Goal: Transaction & Acquisition: Purchase product/service

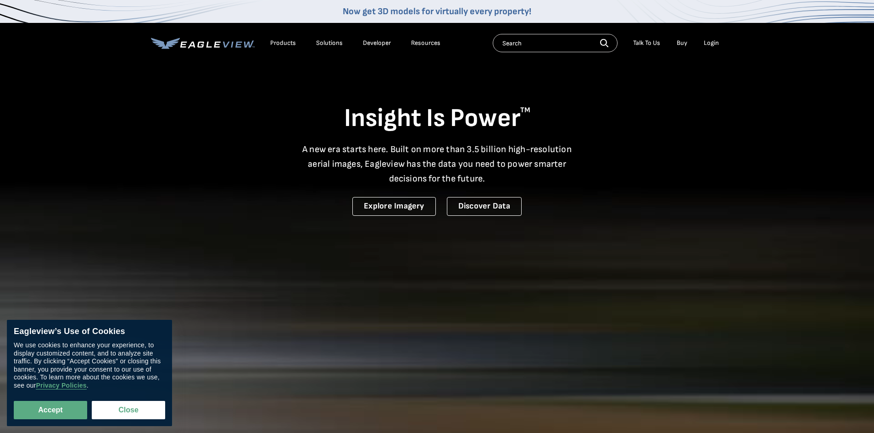
click at [708, 43] on div "Login" at bounding box center [710, 43] width 15 height 8
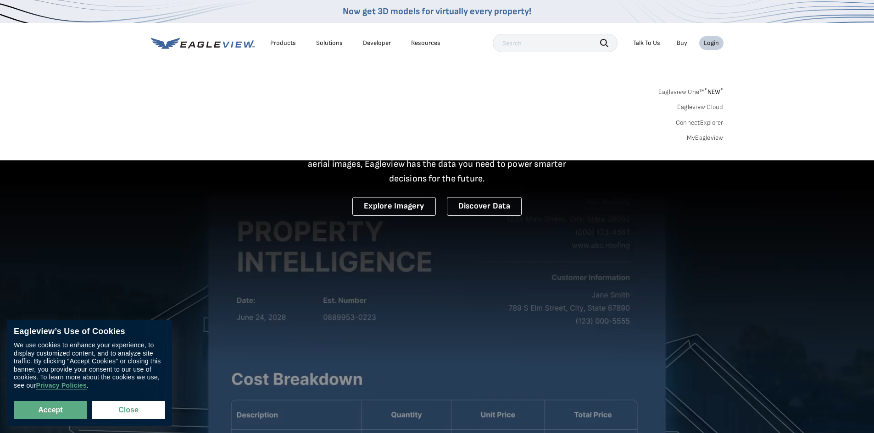
click at [714, 43] on div "Login" at bounding box center [710, 43] width 15 height 8
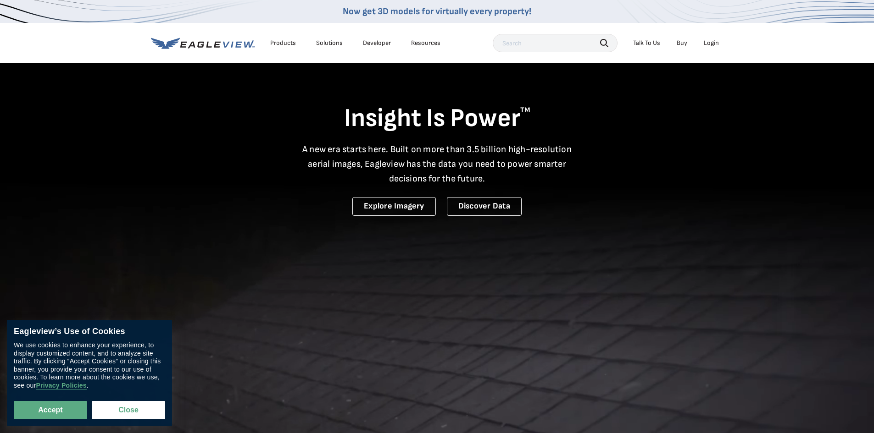
click at [712, 44] on div "Login" at bounding box center [710, 43] width 15 height 8
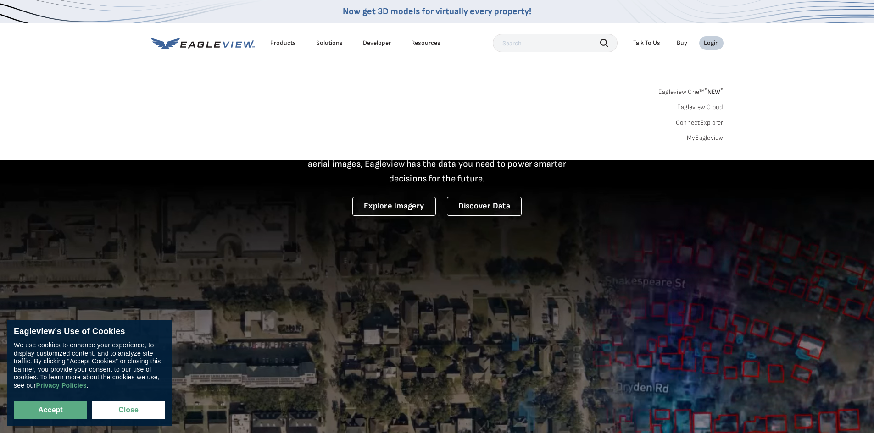
click at [701, 138] on link "MyEagleview" at bounding box center [705, 138] width 37 height 8
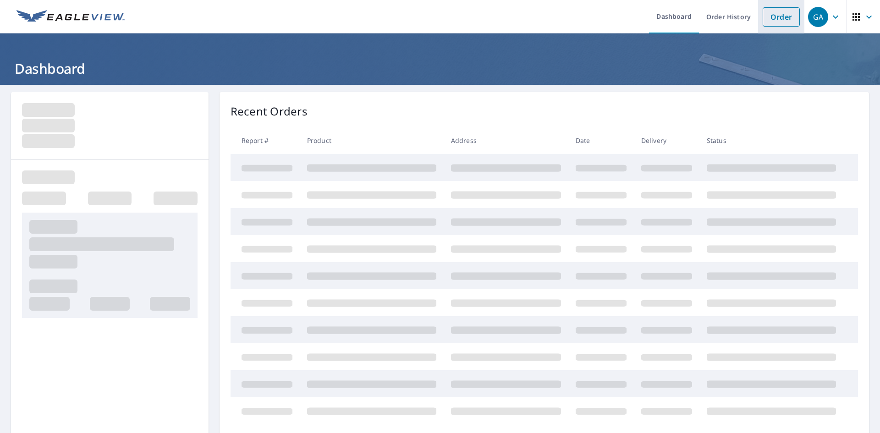
click at [765, 18] on link "Order" at bounding box center [781, 16] width 37 height 19
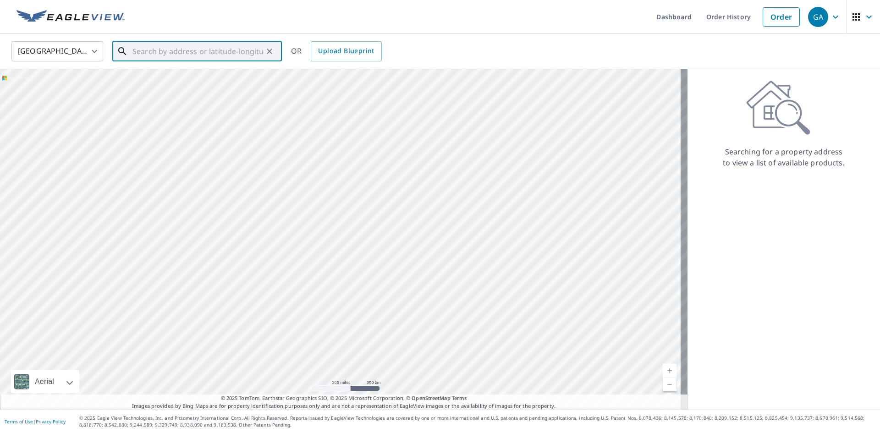
click at [216, 54] on input "text" at bounding box center [198, 52] width 131 height 26
paste input "[STREET_ADDRESS]"
click at [191, 85] on p "[GEOGRAPHIC_DATA]" at bounding box center [203, 87] width 144 height 9
type input "[STREET_ADDRESS]"
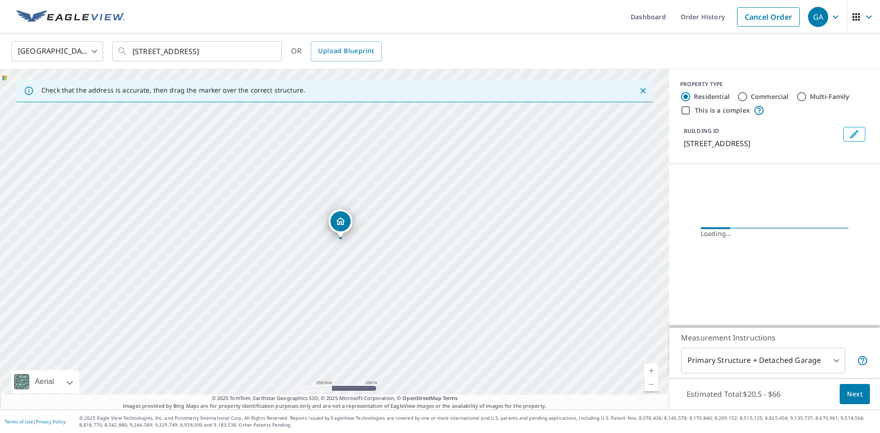
scroll to position [0, 0]
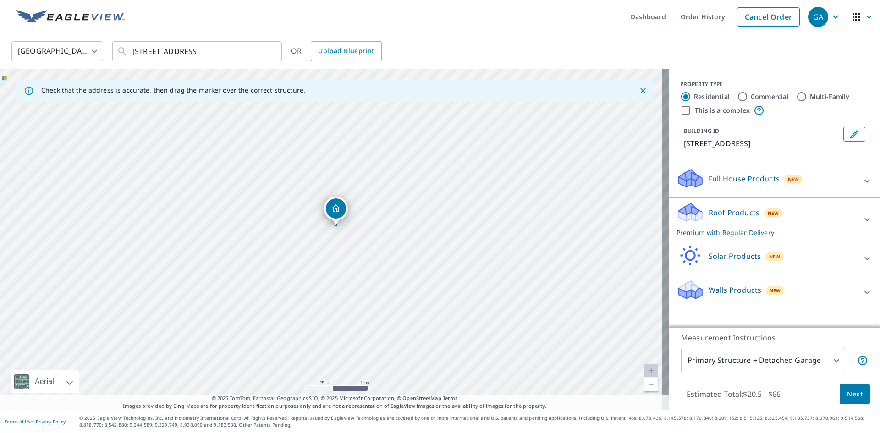
drag, startPoint x: 309, startPoint y: 213, endPoint x: 313, endPoint y: 199, distance: 14.4
click at [313, 199] on div "[STREET_ADDRESS]" at bounding box center [335, 239] width 670 height 341
click at [847, 393] on span "Next" at bounding box center [855, 394] width 16 height 11
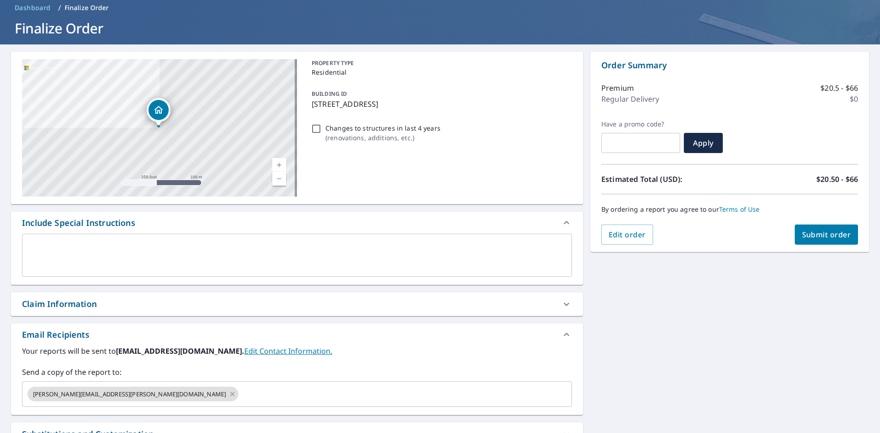
scroll to position [13, 0]
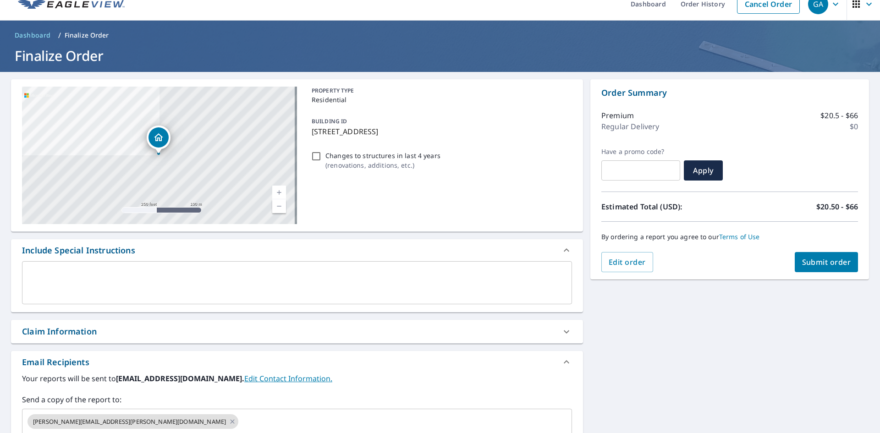
click at [72, 331] on div "Claim Information" at bounding box center [59, 332] width 75 height 12
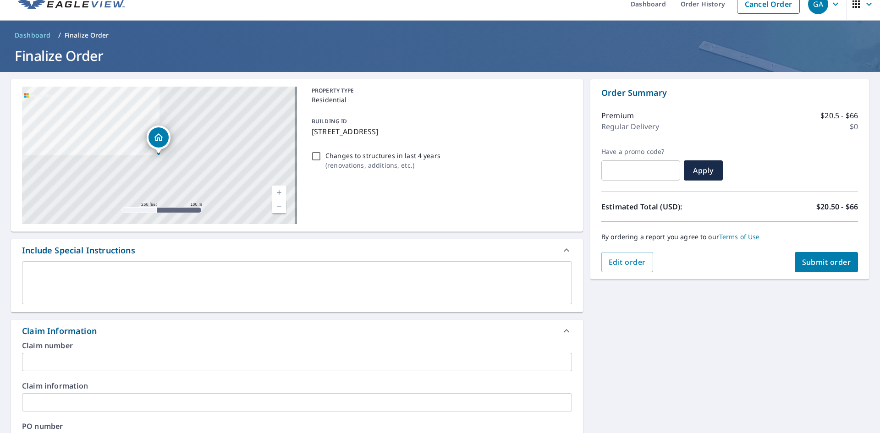
click at [84, 365] on input "text" at bounding box center [297, 362] width 550 height 18
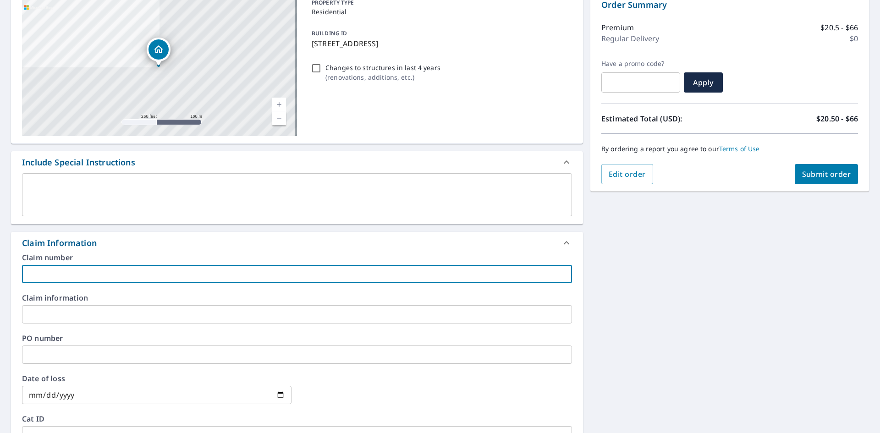
scroll to position [105, 0]
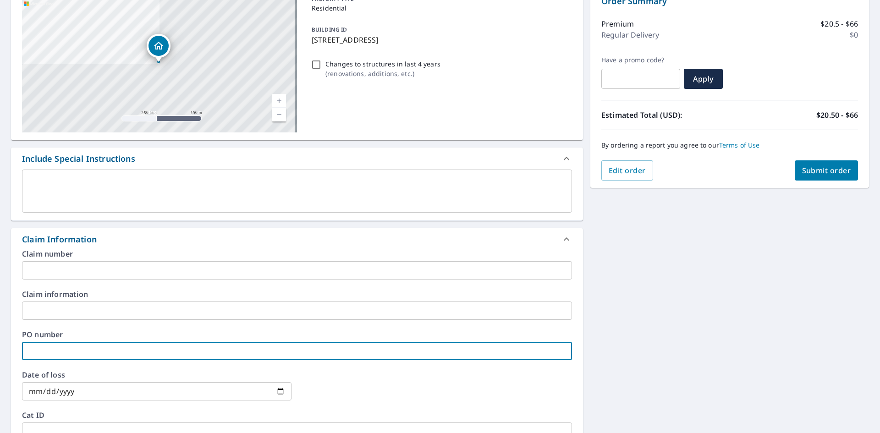
click at [33, 349] on input "text" at bounding box center [297, 351] width 550 height 18
paste input "[STREET_ADDRESS]"
type input "[STREET_ADDRESS]"
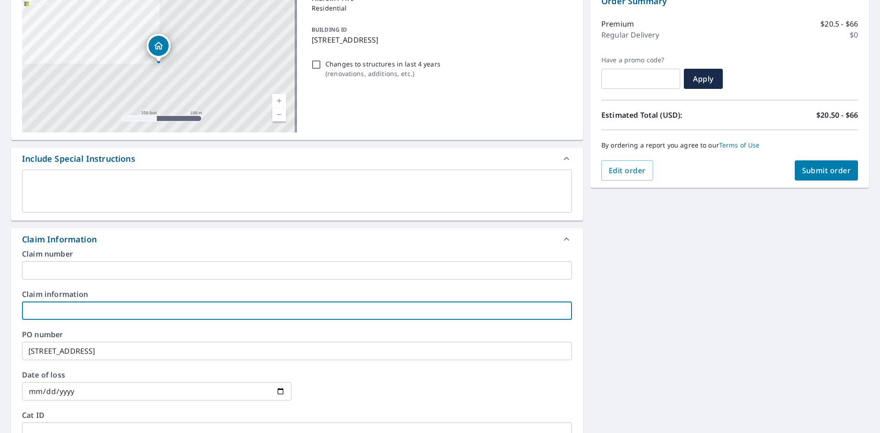
click at [39, 316] on input "text" at bounding box center [297, 311] width 550 height 18
type input "CCNA"
click at [806, 167] on span "Submit order" at bounding box center [827, 171] width 49 height 10
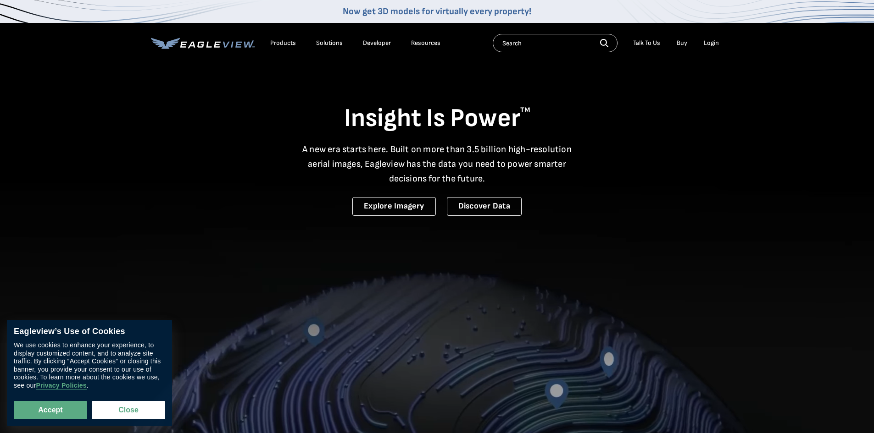
click at [711, 43] on div "Login" at bounding box center [710, 43] width 15 height 8
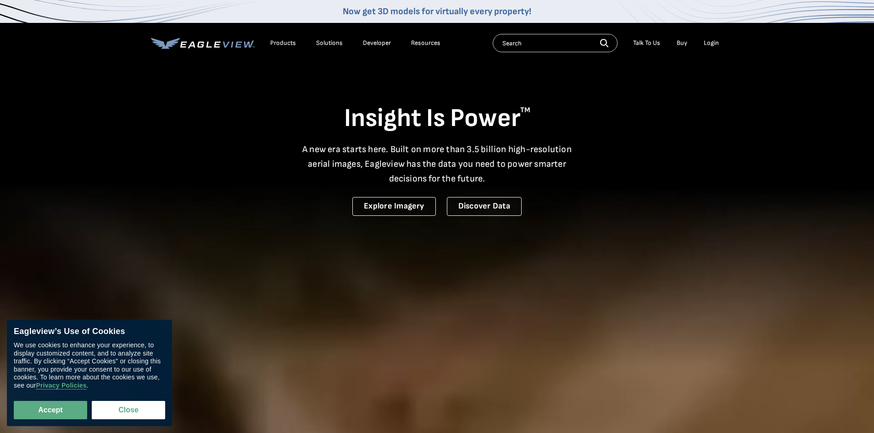
click at [706, 41] on div "Login" at bounding box center [710, 43] width 15 height 8
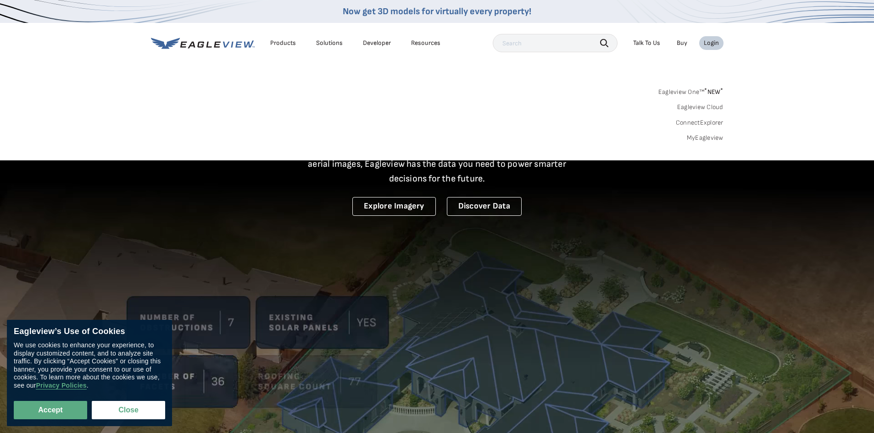
click at [704, 137] on link "MyEagleview" at bounding box center [705, 138] width 37 height 8
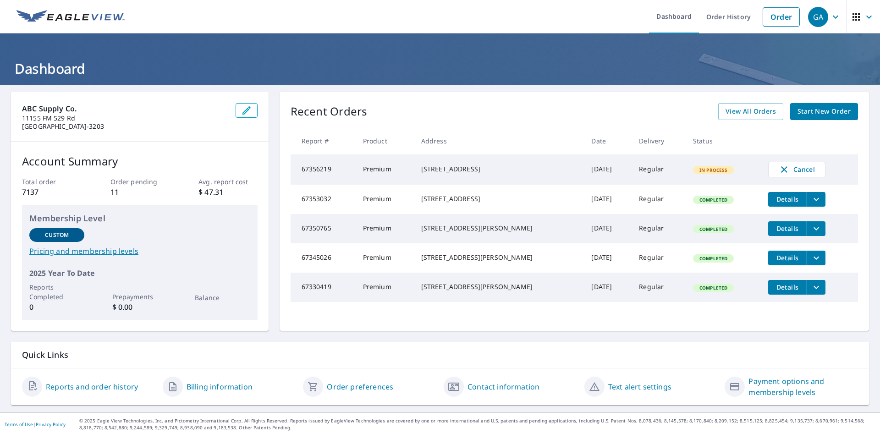
click at [320, 170] on td "67356219" at bounding box center [323, 170] width 65 height 30
drag, startPoint x: 397, startPoint y: 166, endPoint x: 426, endPoint y: 168, distance: 29.8
click at [398, 166] on td "Premium" at bounding box center [385, 170] width 58 height 30
drag, startPoint x: 429, startPoint y: 169, endPoint x: 451, endPoint y: 171, distance: 22.1
click at [432, 169] on div "507 S 11th St Copperas Cove, TX 76522" at bounding box center [499, 169] width 156 height 9
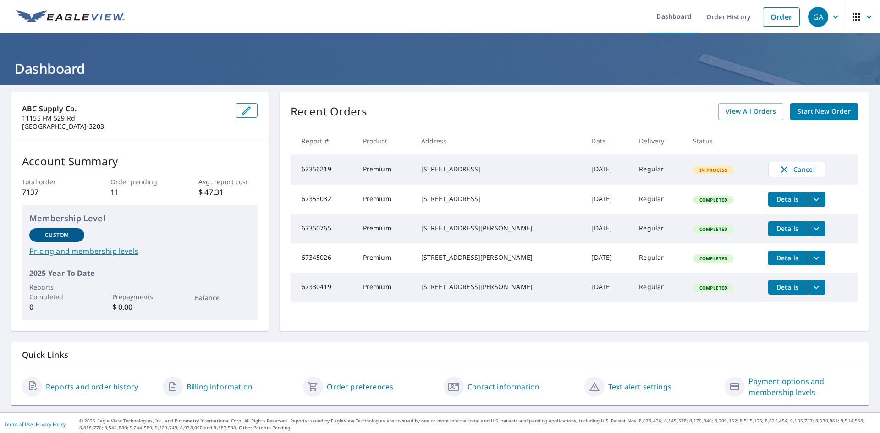
drag, startPoint x: 453, startPoint y: 172, endPoint x: 473, endPoint y: 172, distance: 20.2
click at [462, 172] on div "507 S 11th St Copperas Cove, TX 76522" at bounding box center [499, 169] width 156 height 9
drag, startPoint x: 515, startPoint y: 175, endPoint x: 591, endPoint y: 170, distance: 75.3
click at [559, 172] on tr "67356219 Premium 507 S 11th St Copperas Cove, TX 76522 Sep 09, 2025 Regular In …" at bounding box center [575, 170] width 568 height 30
drag, startPoint x: 616, startPoint y: 170, endPoint x: 674, endPoint y: 171, distance: 57.3
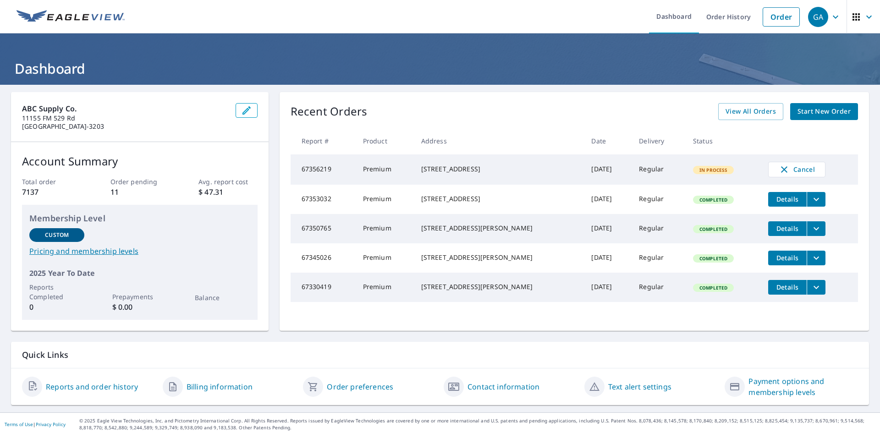
click at [631, 170] on tr "67356219 Premium 507 S 11th St Copperas Cove, TX 76522 Sep 09, 2025 Regular In …" at bounding box center [575, 170] width 568 height 30
click at [716, 173] on span "In Process" at bounding box center [713, 170] width 39 height 6
click at [722, 174] on td "In Process" at bounding box center [723, 170] width 75 height 30
click at [710, 173] on span "In Process" at bounding box center [713, 170] width 39 height 6
click at [709, 173] on span "In Process" at bounding box center [713, 170] width 39 height 6
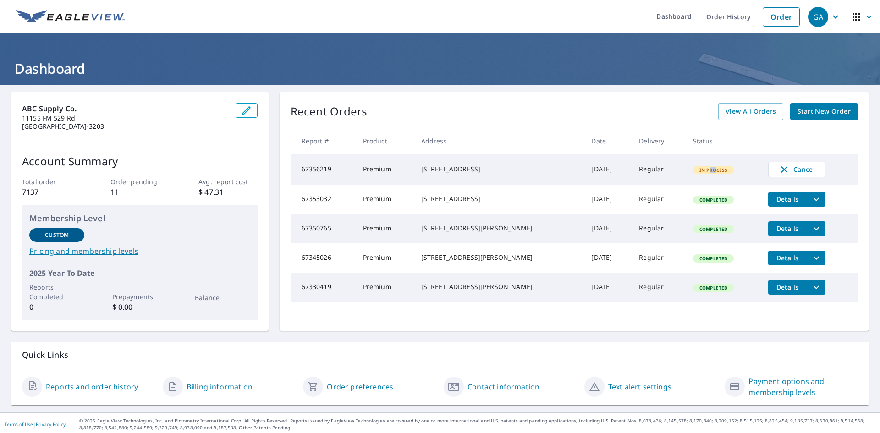
drag, startPoint x: 703, startPoint y: 173, endPoint x: 671, endPoint y: 175, distance: 32.6
click at [693, 174] on div "In Process" at bounding box center [713, 170] width 41 height 8
drag, startPoint x: 377, startPoint y: 185, endPoint x: 315, endPoint y: 175, distance: 63.1
click at [365, 184] on td "Premium" at bounding box center [385, 170] width 58 height 30
click at [304, 170] on td "67356219" at bounding box center [323, 170] width 65 height 30
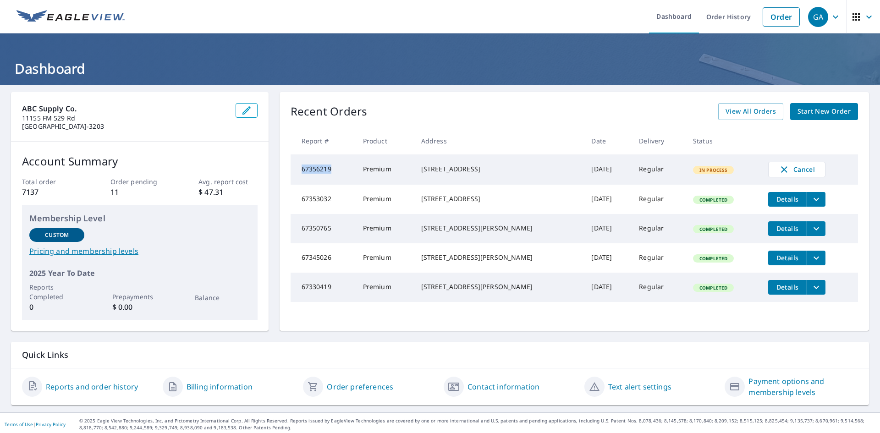
click at [304, 170] on td "67356219" at bounding box center [323, 170] width 65 height 30
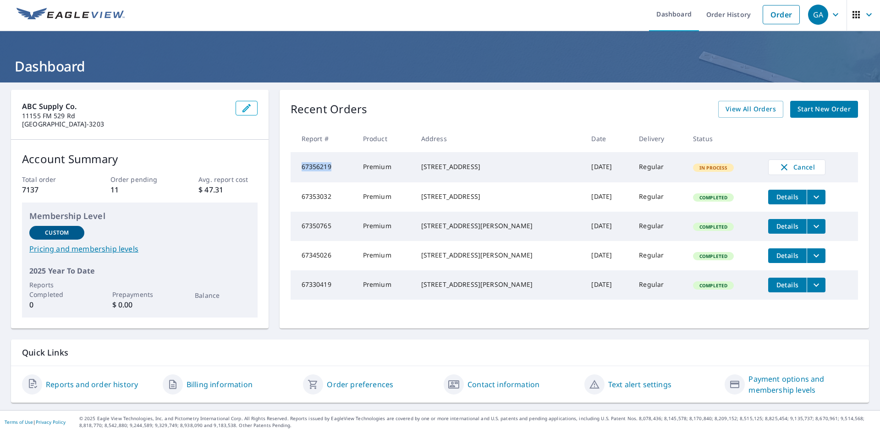
scroll to position [3, 0]
click at [690, 152] on td "In Process" at bounding box center [723, 167] width 75 height 30
click at [692, 143] on th "Status" at bounding box center [723, 138] width 75 height 27
click at [640, 174] on td "Regular" at bounding box center [659, 167] width 54 height 30
click at [704, 200] on span "Completed" at bounding box center [713, 197] width 39 height 6
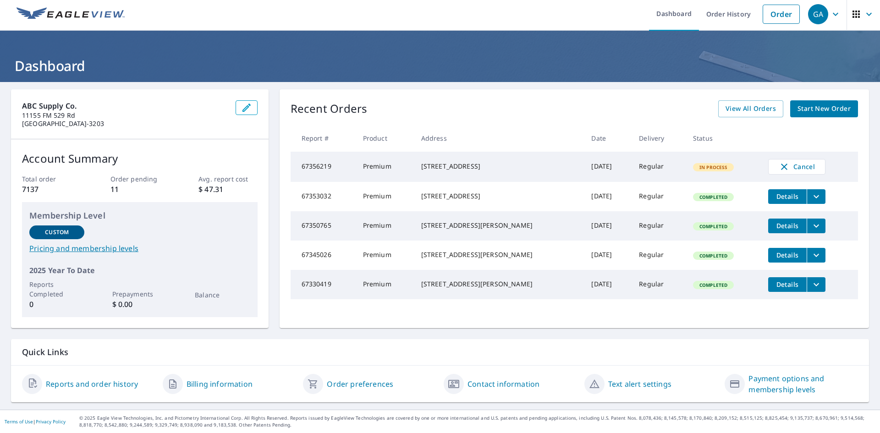
drag, startPoint x: 609, startPoint y: 204, endPoint x: 561, endPoint y: 201, distance: 48.2
click at [584, 203] on td "Sep 09, 2025" at bounding box center [608, 196] width 48 height 29
drag, startPoint x: 547, startPoint y: 200, endPoint x: 519, endPoint y: 200, distance: 28.0
click at [541, 200] on tr "67353032 Premium 17431 Fairway Oaks Dr Spring, TX 77379 Sep 09, 2025 Regular Co…" at bounding box center [575, 196] width 568 height 29
drag, startPoint x: 431, startPoint y: 200, endPoint x: 414, endPoint y: 200, distance: 16.5
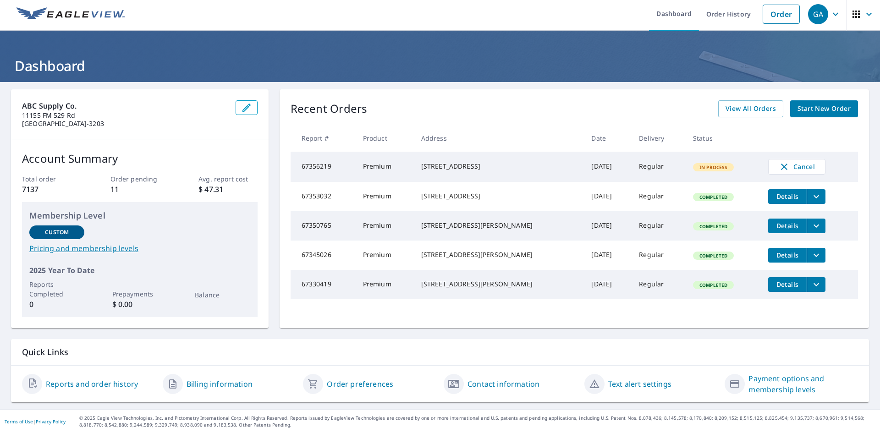
click at [418, 200] on td "17431 Fairway Oaks Dr Spring, TX 77379" at bounding box center [499, 196] width 171 height 29
drag, startPoint x: 362, startPoint y: 202, endPoint x: 330, endPoint y: 201, distance: 32.6
click at [343, 202] on tr "67353032 Premium 17431 Fairway Oaks Dr Spring, TX 77379 Sep 09, 2025 Regular Co…" at bounding box center [575, 196] width 568 height 29
drag, startPoint x: 305, startPoint y: 199, endPoint x: 299, endPoint y: 198, distance: 6.0
click at [305, 199] on td "67353032" at bounding box center [323, 196] width 65 height 29
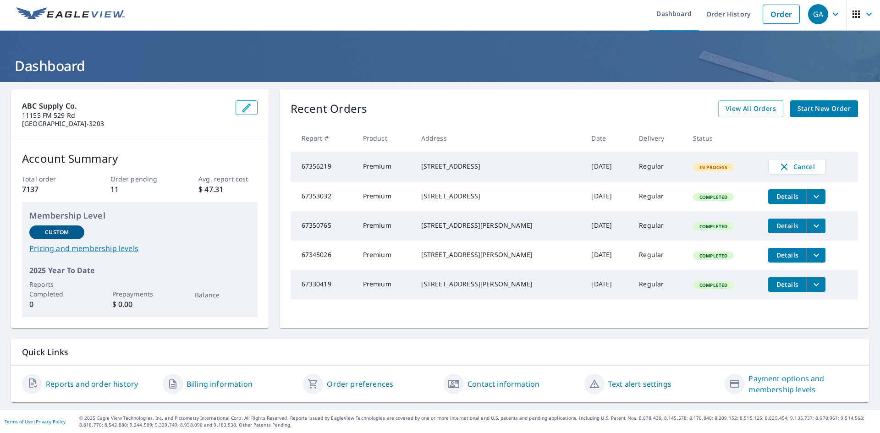
click at [299, 198] on td "67353032" at bounding box center [323, 196] width 65 height 29
click at [164, 219] on p "Membership Level" at bounding box center [139, 216] width 221 height 12
click at [747, 110] on span "View All Orders" at bounding box center [751, 108] width 50 height 11
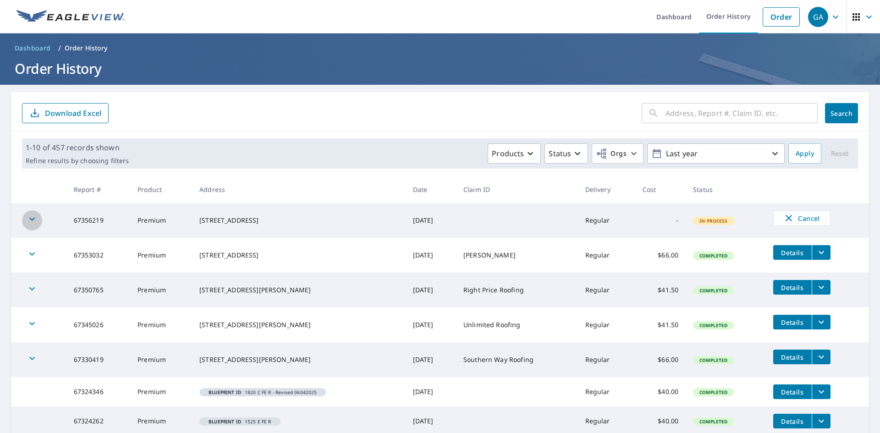
click at [29, 221] on icon "button" at bounding box center [32, 219] width 11 height 11
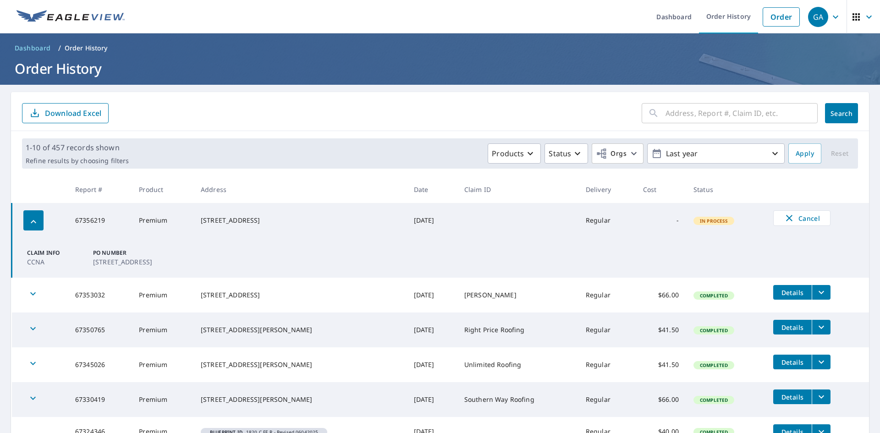
click at [50, 262] on p "CCNA" at bounding box center [54, 262] width 55 height 10
click at [111, 263] on p "[STREET_ADDRESS]" at bounding box center [122, 262] width 59 height 10
drag, startPoint x: 118, startPoint y: 259, endPoint x: 133, endPoint y: 259, distance: 15.6
click at [119, 259] on p "[STREET_ADDRESS]" at bounding box center [122, 262] width 59 height 10
drag, startPoint x: 166, startPoint y: 257, endPoint x: 194, endPoint y: 261, distance: 28.7
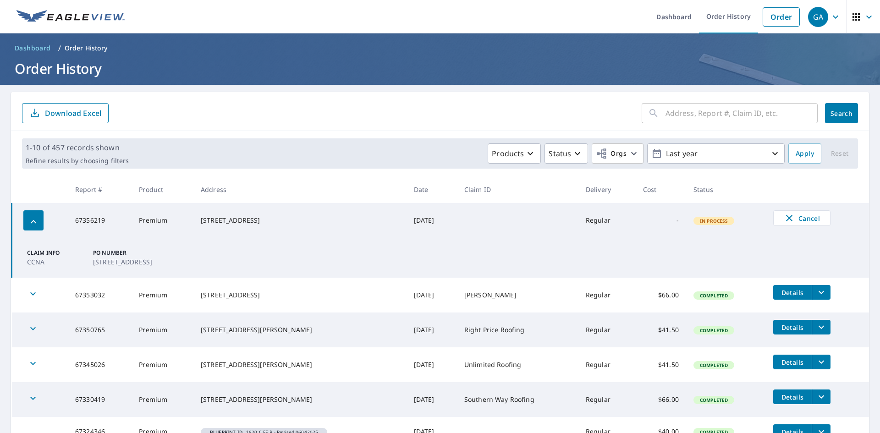
click at [152, 258] on p "[STREET_ADDRESS]" at bounding box center [122, 262] width 59 height 10
click at [152, 261] on p "[STREET_ADDRESS]" at bounding box center [122, 262] width 59 height 10
drag, startPoint x: 227, startPoint y: 232, endPoint x: 234, endPoint y: 219, distance: 14.8
click at [230, 224] on td "507 S 11th St Copperas Cove, TX 76522" at bounding box center [300, 220] width 213 height 35
click at [234, 218] on div "507 S 11th St Copperas Cove, TX 76522" at bounding box center [300, 220] width 199 height 9
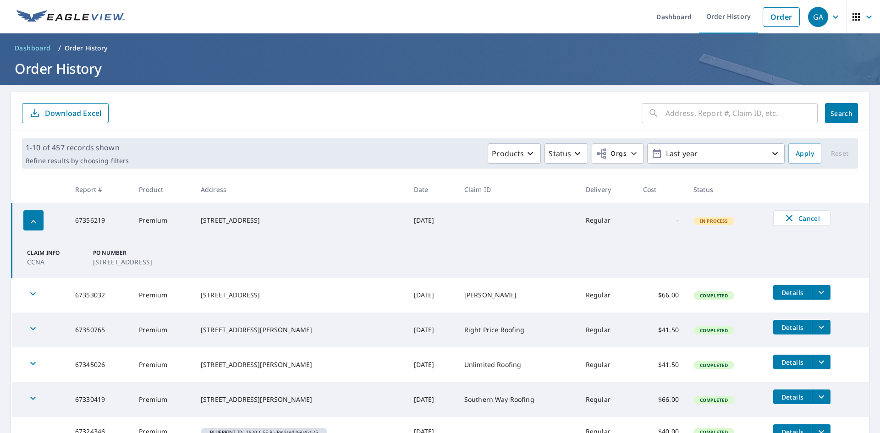
drag, startPoint x: 343, startPoint y: 221, endPoint x: 445, endPoint y: 221, distance: 102.7
click at [420, 221] on tr "67356219 Premium 507 S 11th St Copperas Cove, TX 76522 Sep 09, 2025 Regular - I…" at bounding box center [441, 220] width 858 height 35
click at [449, 221] on td "Sep 09, 2025" at bounding box center [432, 220] width 50 height 35
drag, startPoint x: 556, startPoint y: 222, endPoint x: 626, endPoint y: 215, distance: 70.5
click at [569, 219] on td at bounding box center [518, 220] width 122 height 35
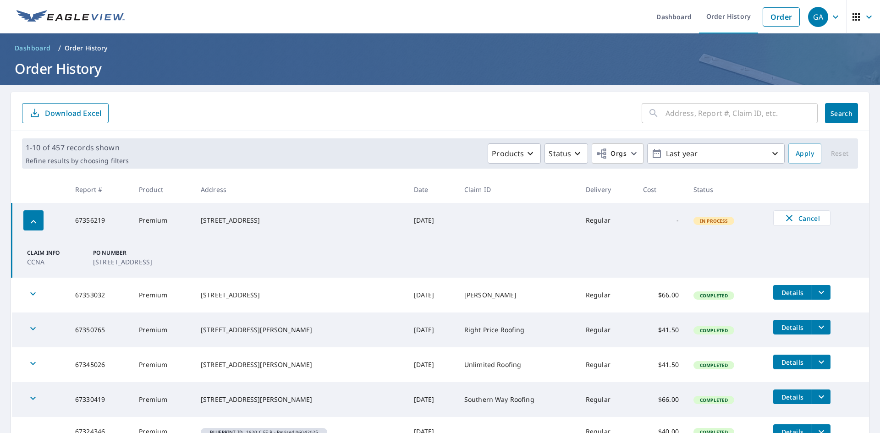
click at [627, 215] on td "Regular" at bounding box center [607, 220] width 57 height 35
click at [713, 222] on span "In Process" at bounding box center [714, 221] width 39 height 6
drag, startPoint x: 709, startPoint y: 221, endPoint x: 643, endPoint y: 227, distance: 65.8
click at [703, 221] on span "In Process" at bounding box center [714, 221] width 39 height 6
click at [600, 220] on td "Regular" at bounding box center [607, 220] width 57 height 35
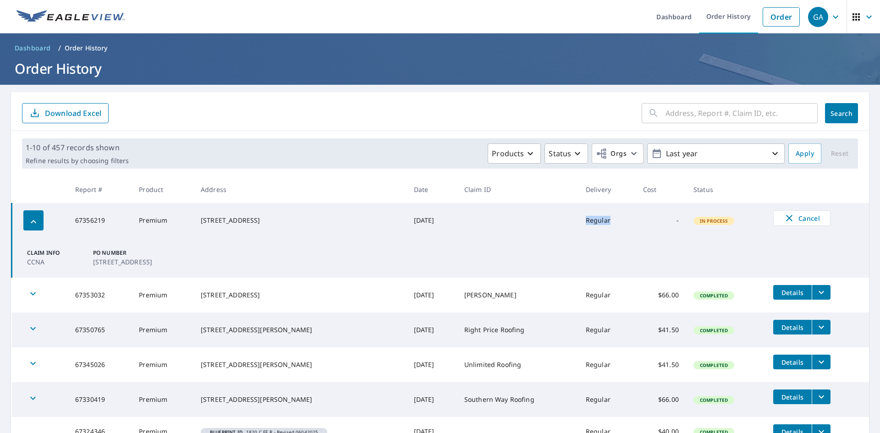
click at [600, 220] on td "Regular" at bounding box center [607, 220] width 57 height 35
drag, startPoint x: 565, startPoint y: 239, endPoint x: 549, endPoint y: 241, distance: 16.2
click at [558, 240] on td "Claim Info CCNA PO Number 507 South 11th Street, Copperas Cove" at bounding box center [441, 258] width 858 height 40
drag, startPoint x: 407, startPoint y: 247, endPoint x: 366, endPoint y: 235, distance: 42.5
click at [380, 242] on td "Claim Info CCNA PO Number 507 South 11th Street, Copperas Cove" at bounding box center [441, 258] width 858 height 40
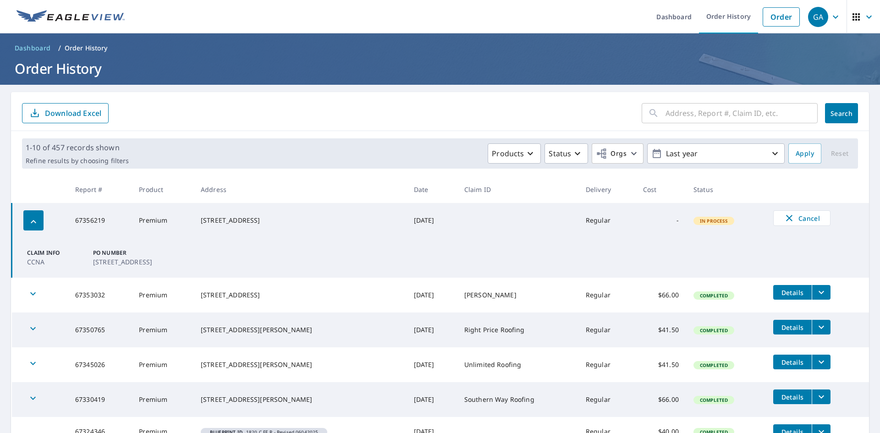
click at [363, 221] on div "507 S 11th St Copperas Cove, TX 76522" at bounding box center [300, 220] width 199 height 9
click at [407, 216] on td "Sep 09, 2025" at bounding box center [432, 220] width 50 height 35
drag, startPoint x: 382, startPoint y: 223, endPoint x: 202, endPoint y: 246, distance: 181.3
click at [306, 232] on tr "67356219 Premium 507 S 11th St Copperas Cove, TX 76522 Sep 09, 2025 Regular - I…" at bounding box center [441, 220] width 858 height 35
drag, startPoint x: 166, startPoint y: 247, endPoint x: 150, endPoint y: 250, distance: 16.0
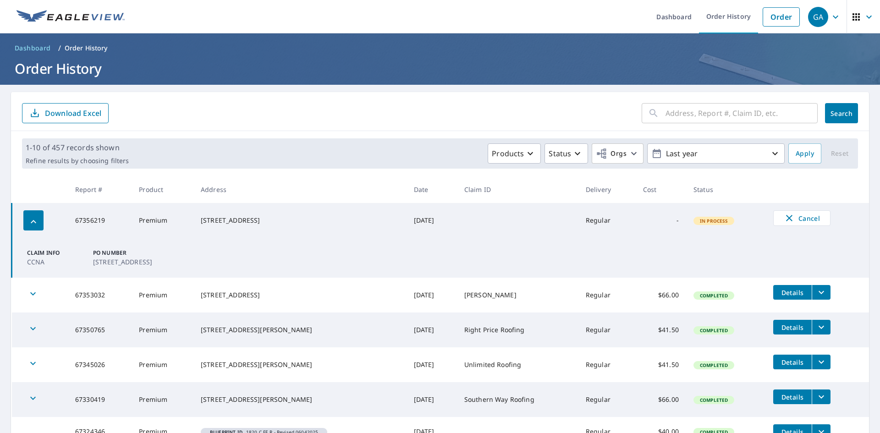
click at [155, 249] on td "Claim Info CCNA PO Number 507 South 11th Street, Copperas Cove" at bounding box center [441, 258] width 858 height 40
click at [122, 258] on p "[STREET_ADDRESS]" at bounding box center [122, 262] width 59 height 10
drag, startPoint x: 85, startPoint y: 254, endPoint x: 64, endPoint y: 244, distance: 23.4
click at [78, 250] on div "Claim Info CCNA PO Number 507 South 11th Street, Copperas Cove" at bounding box center [87, 258] width 129 height 18
drag, startPoint x: 64, startPoint y: 244, endPoint x: 52, endPoint y: 234, distance: 15.7
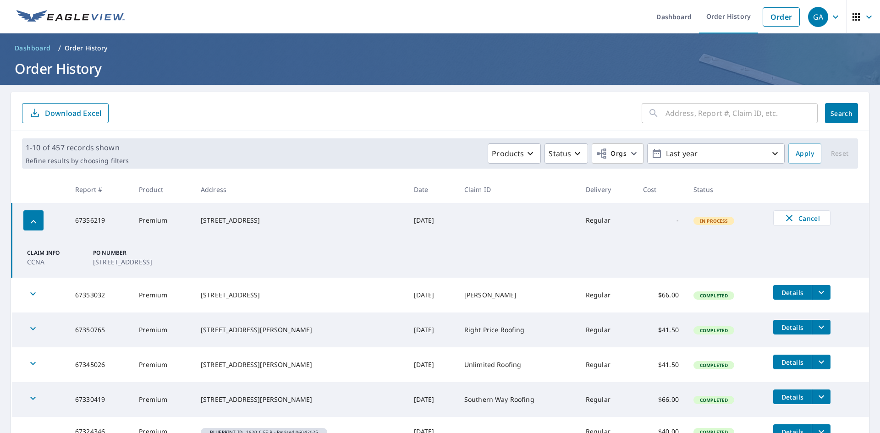
click at [55, 236] on tbody "67356219 Premium 507 S 11th St Copperas Cove, TX 76522 Sep 09, 2025 Regular - I…" at bounding box center [441, 391] width 858 height 377
click at [37, 221] on icon "button" at bounding box center [33, 221] width 11 height 11
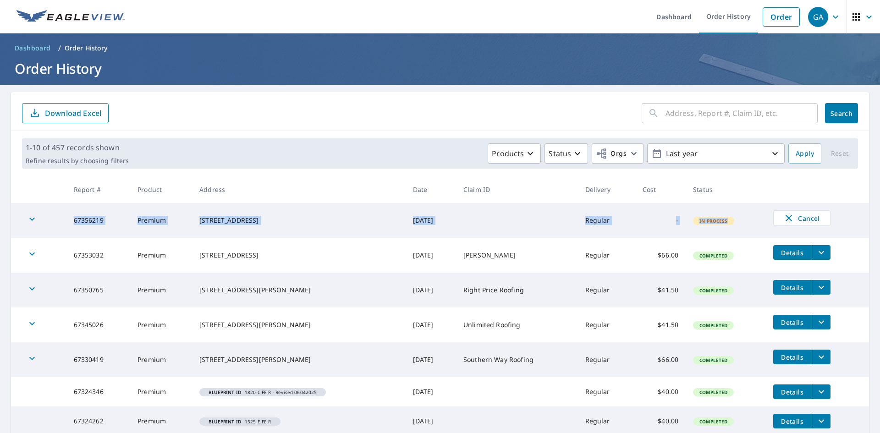
click at [127, 213] on td "67356219" at bounding box center [98, 220] width 64 height 35
drag, startPoint x: 171, startPoint y: 217, endPoint x: 178, endPoint y: 216, distance: 8.0
click at [171, 217] on td "Premium" at bounding box center [161, 220] width 62 height 35
click at [230, 216] on div "507 S 11th St Copperas Cove, TX 76522" at bounding box center [298, 220] width 199 height 9
click at [231, 216] on div "507 S 11th St Copperas Cove, TX 76522" at bounding box center [298, 220] width 199 height 9
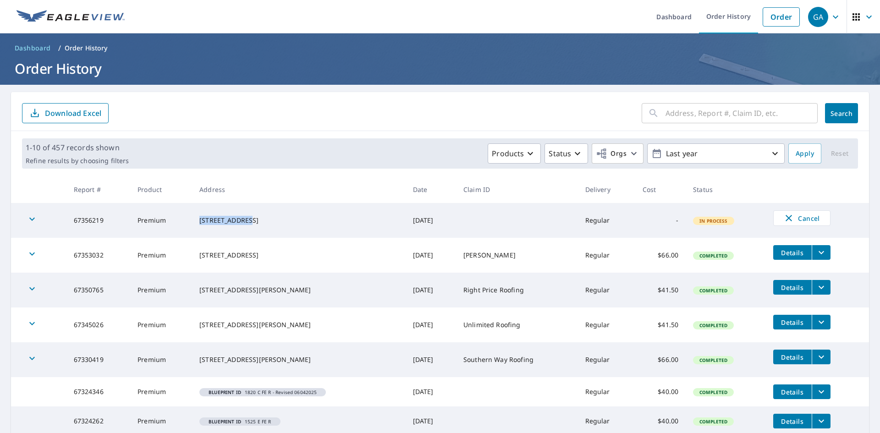
click at [231, 216] on div "507 S 11th St Copperas Cove, TX 76522" at bounding box center [298, 220] width 199 height 9
click at [238, 221] on div "507 S 11th St Copperas Cove, TX 76522" at bounding box center [298, 220] width 199 height 9
click at [239, 223] on div "507 S 11th St Copperas Cove, TX 76522" at bounding box center [298, 220] width 199 height 9
click at [800, 220] on span "Cancel" at bounding box center [802, 218] width 38 height 11
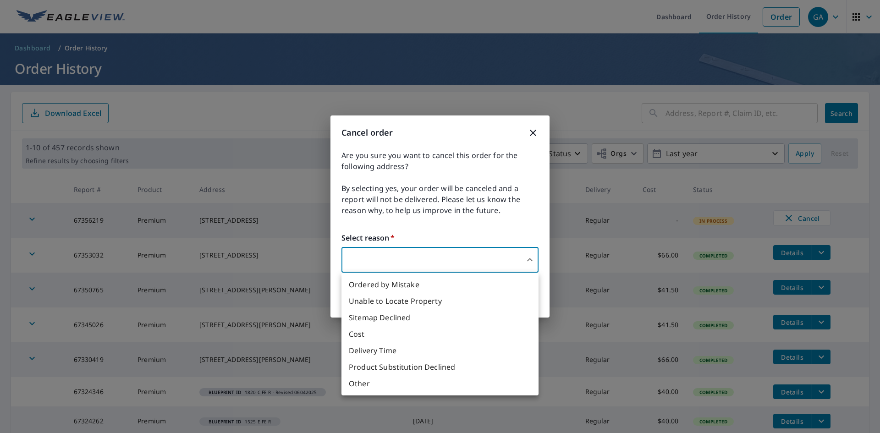
click at [507, 260] on body "GA GA Dashboard Order History Order GA Dashboard / Order History Order History …" at bounding box center [440, 216] width 880 height 433
click at [401, 287] on li "Ordered by Mistake" at bounding box center [440, 285] width 197 height 17
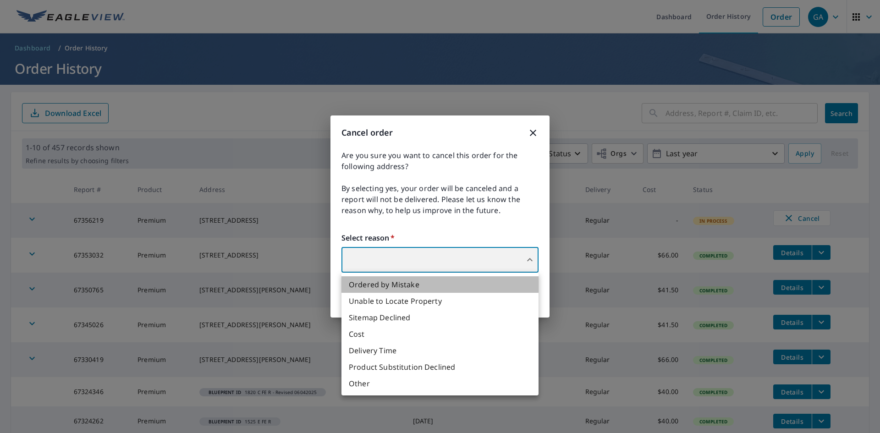
type input "30"
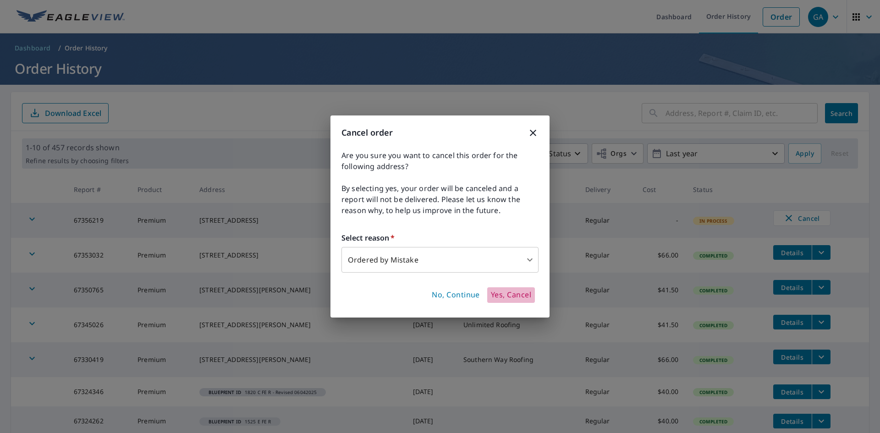
click at [501, 296] on span "Yes, Cancel" at bounding box center [511, 295] width 40 height 10
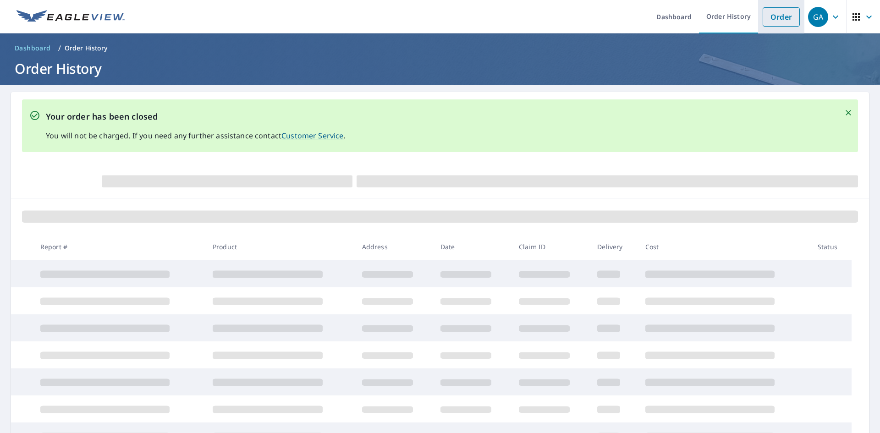
click at [773, 17] on link "Order" at bounding box center [781, 16] width 37 height 19
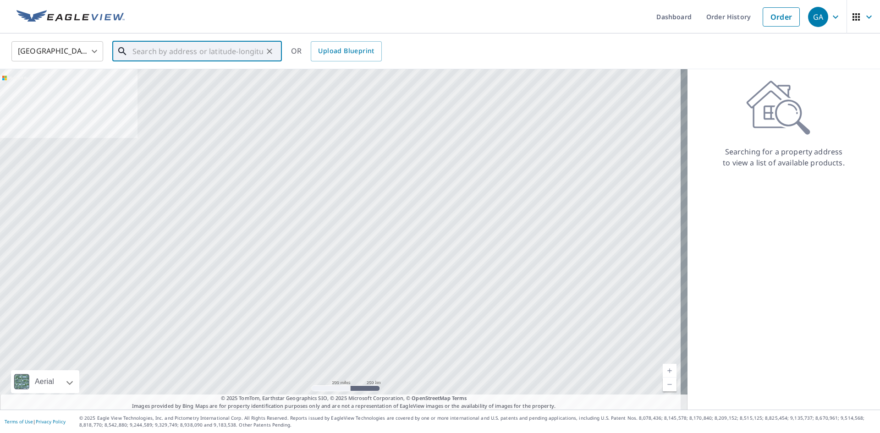
click at [193, 56] on input "text" at bounding box center [198, 52] width 131 height 26
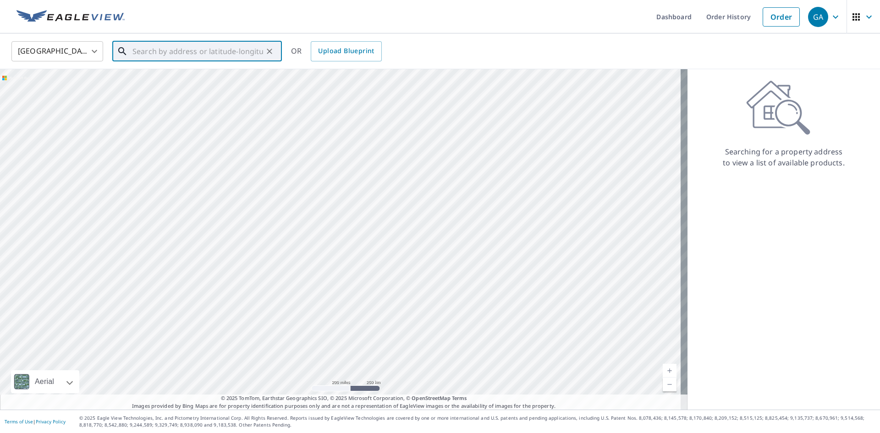
paste input "[STREET_ADDRESS]"
click at [187, 83] on div "[STREET_ADDRESS]" at bounding box center [203, 82] width 144 height 20
type input "[STREET_ADDRESS]"
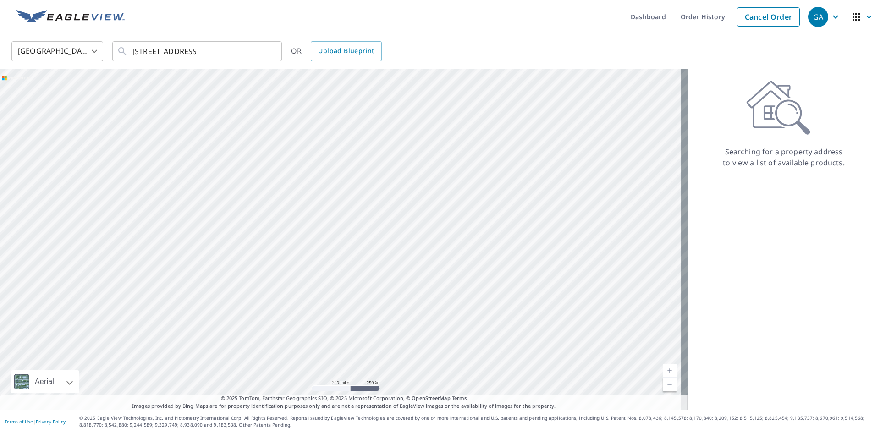
scroll to position [0, 0]
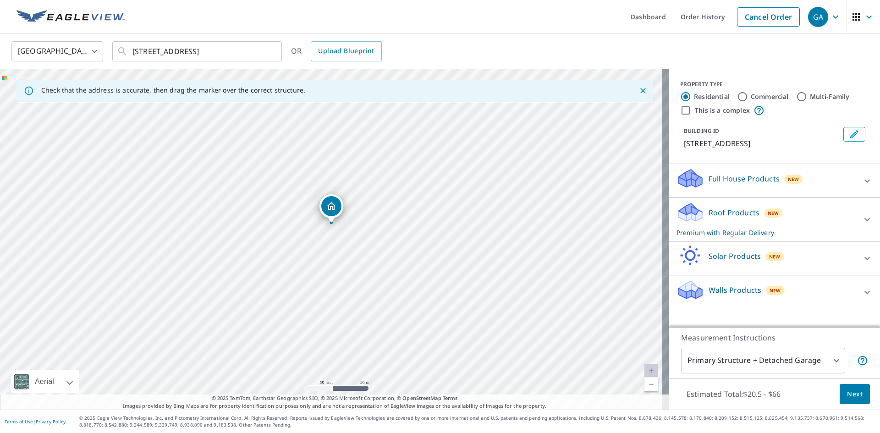
drag, startPoint x: 332, startPoint y: 241, endPoint x: 332, endPoint y: 226, distance: 15.1
click at [332, 226] on div "[STREET_ADDRESS]" at bounding box center [335, 239] width 670 height 341
click at [847, 390] on span "Next" at bounding box center [855, 394] width 16 height 11
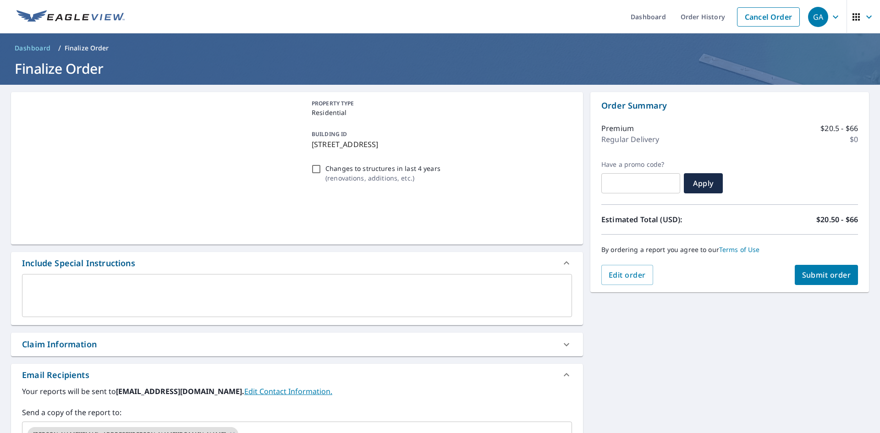
click at [101, 399] on div "Your reports will be sent to mgr173@abcsupply.com. Edit Contact Information. Se…" at bounding box center [297, 416] width 550 height 61
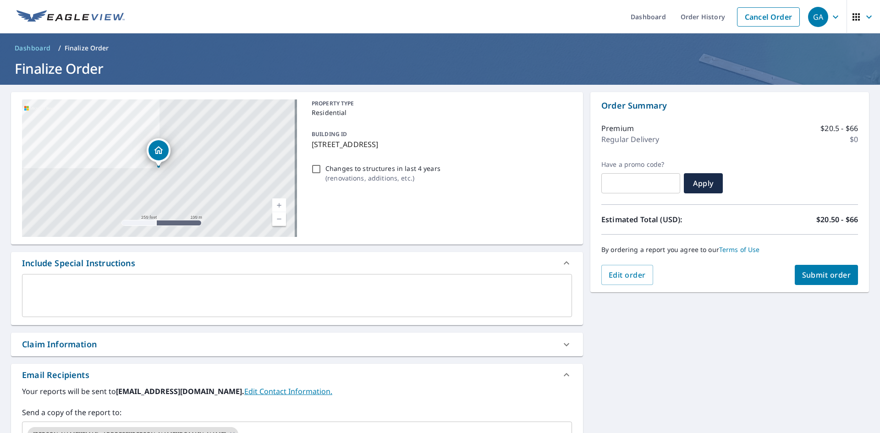
click at [114, 342] on div "Claim Information" at bounding box center [289, 344] width 534 height 12
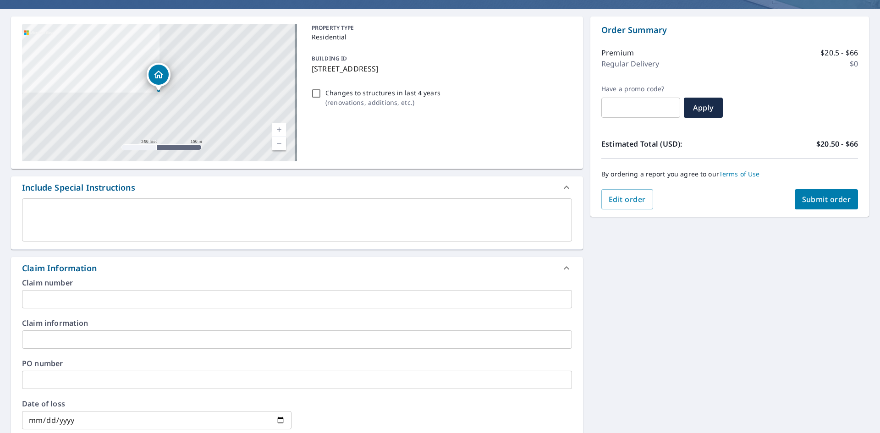
scroll to position [92, 0]
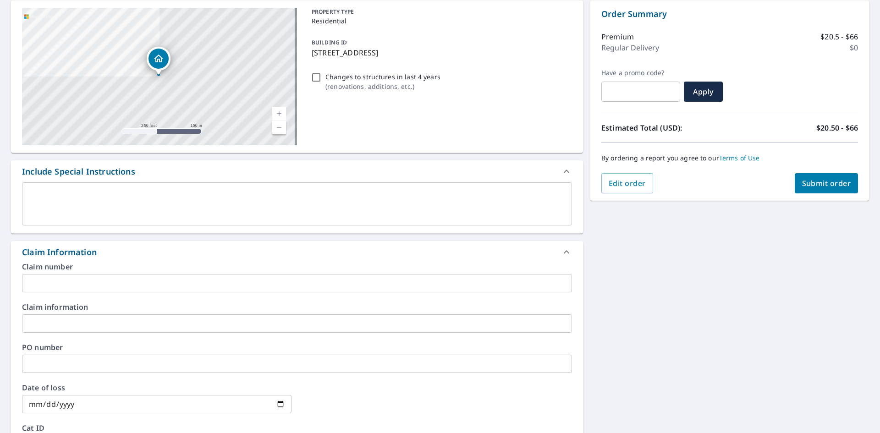
click at [62, 272] on div "Claim number ​" at bounding box center [297, 277] width 550 height 29
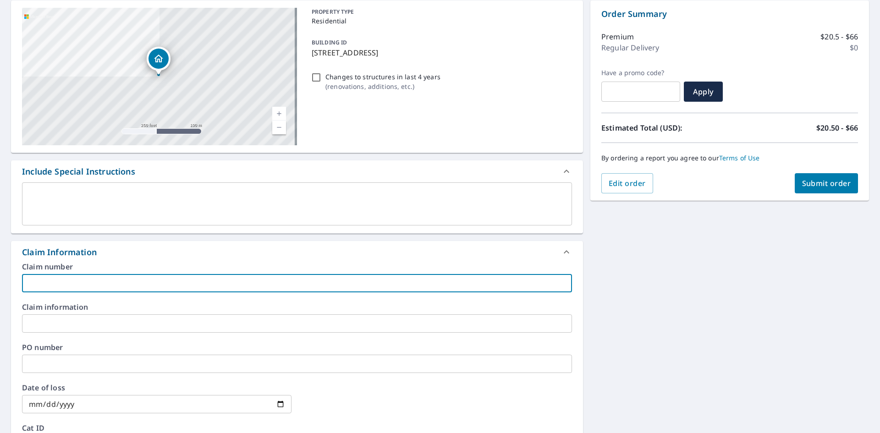
click at [60, 280] on input "text" at bounding box center [297, 283] width 550 height 18
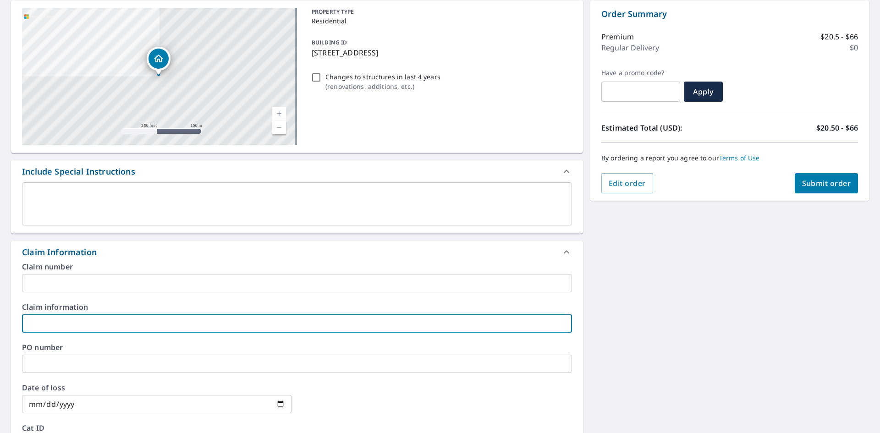
click at [52, 325] on input "text" at bounding box center [297, 324] width 550 height 18
type input "CCNA"
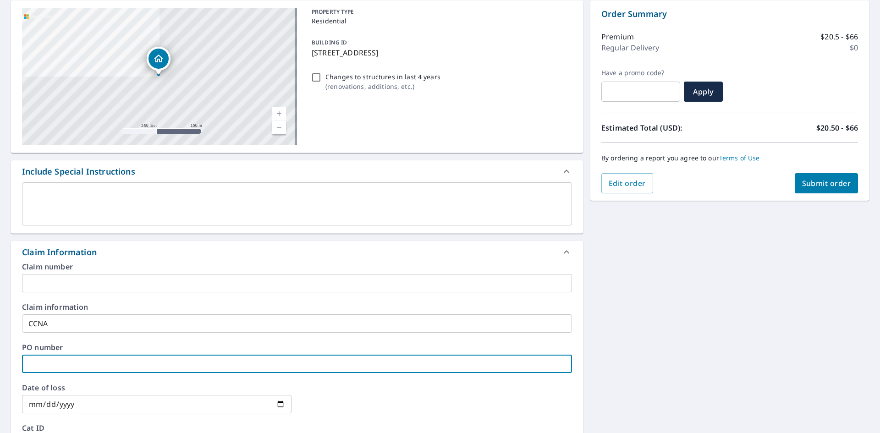
click at [79, 364] on input "text" at bounding box center [297, 364] width 550 height 18
paste input "[STREET_ADDRESS]"
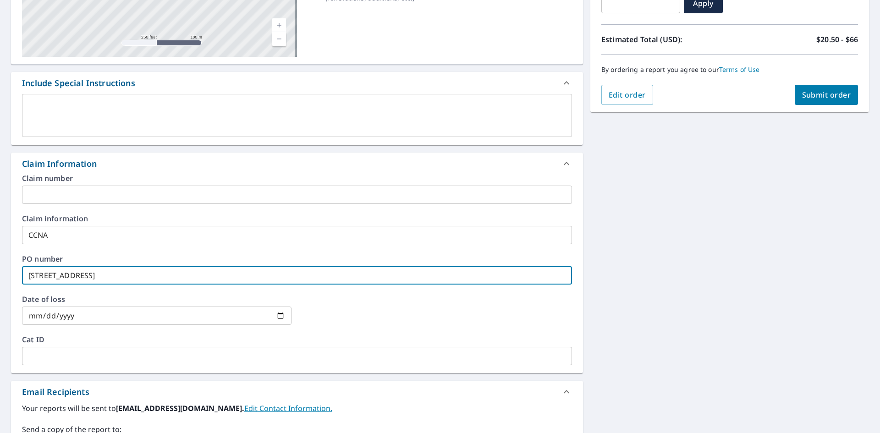
scroll to position [183, 0]
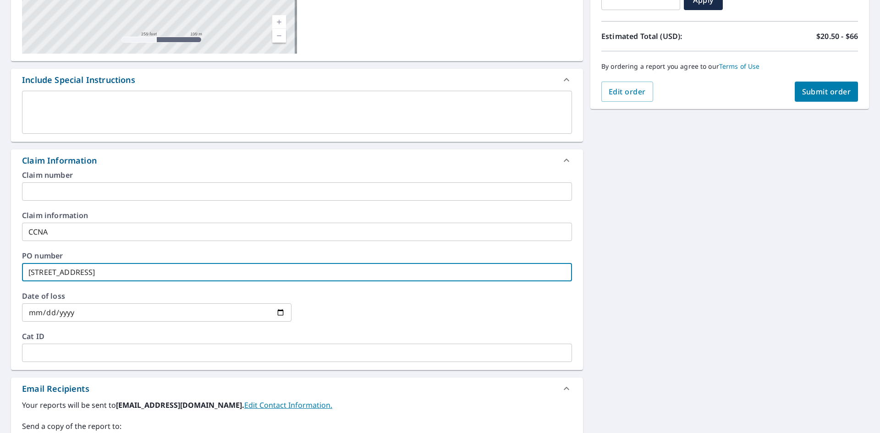
type input "[STREET_ADDRESS]"
click at [69, 347] on input "text" at bounding box center [297, 353] width 550 height 18
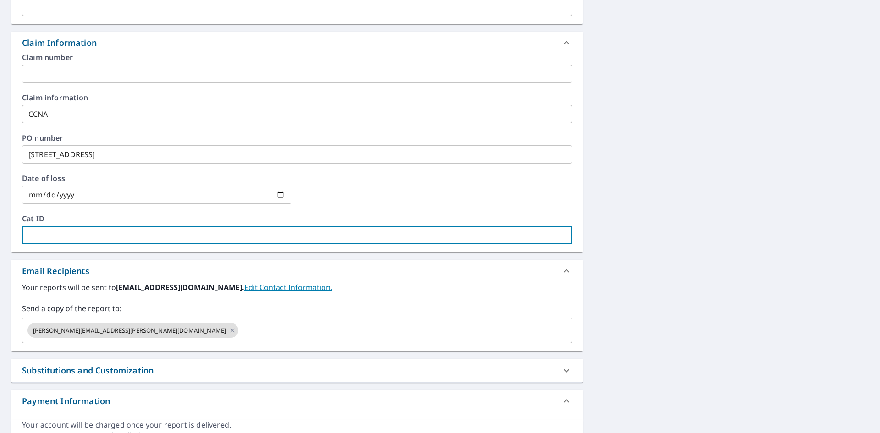
scroll to position [321, 0]
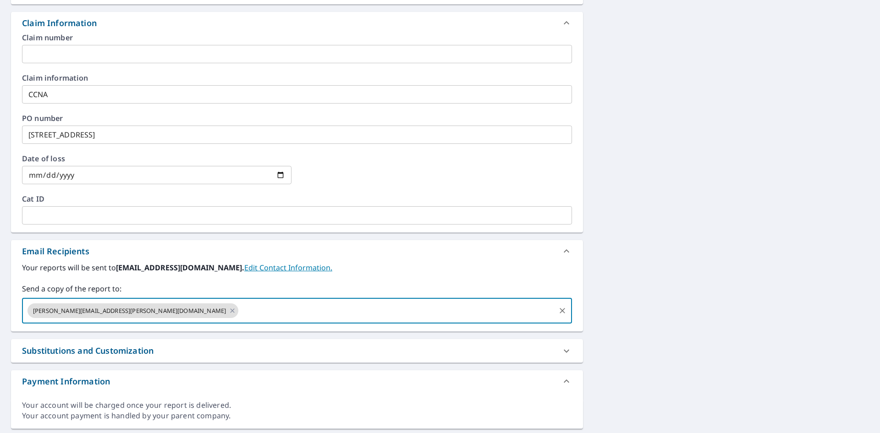
click at [240, 310] on input "text" at bounding box center [397, 310] width 315 height 17
type input "javier.penaloza@abcsupply.com"
drag, startPoint x: 269, startPoint y: 318, endPoint x: 264, endPoint y: 310, distance: 9.0
click at [454, 316] on input "text" at bounding box center [504, 310] width 101 height 17
paste input "Javier.penaloza@abcsupply.com"
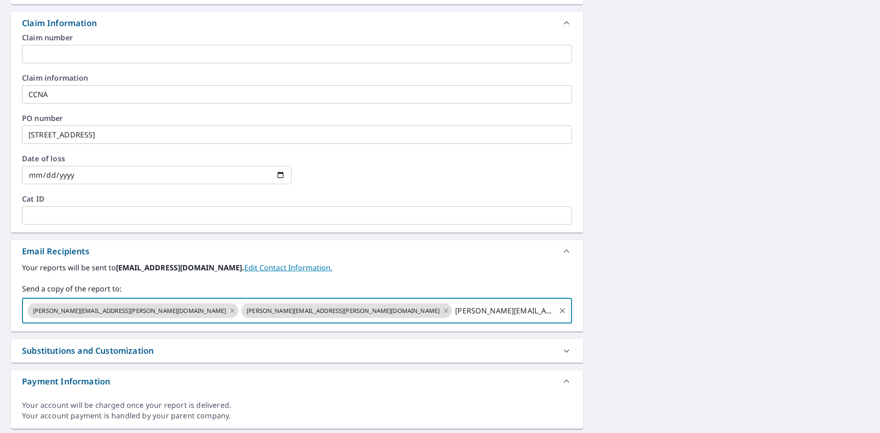
type input "Javier.penaloza@abcsupply.com"
click at [317, 359] on div "Substitutions and Customization" at bounding box center [297, 350] width 572 height 23
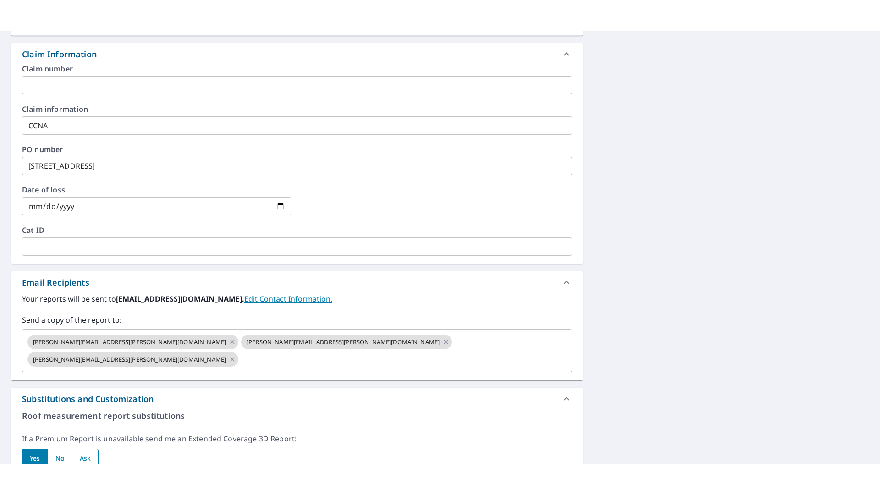
scroll to position [0, 0]
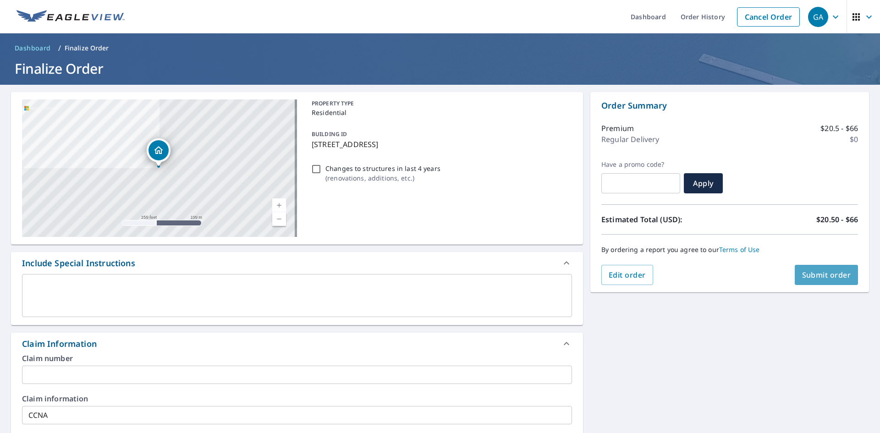
click at [825, 271] on span "Submit order" at bounding box center [827, 275] width 49 height 10
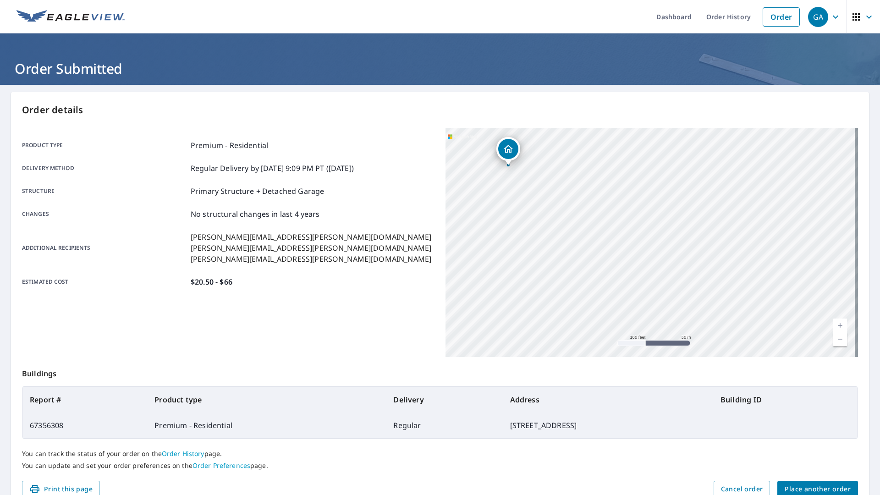
click at [166, 12] on ul "Dashboard Order History Order" at bounding box center [467, 16] width 675 height 33
drag, startPoint x: 166, startPoint y: 12, endPoint x: 172, endPoint y: 56, distance: 44.9
click at [172, 56] on div "Dashboard Order History Order GA Order Submitted Order details Product type Pre…" at bounding box center [440, 247] width 880 height 495
click at [231, 7] on ul "Dashboard Order History Order" at bounding box center [467, 16] width 675 height 33
click at [808, 433] on span "Place another order" at bounding box center [818, 489] width 66 height 11
